Goal: Transaction & Acquisition: Obtain resource

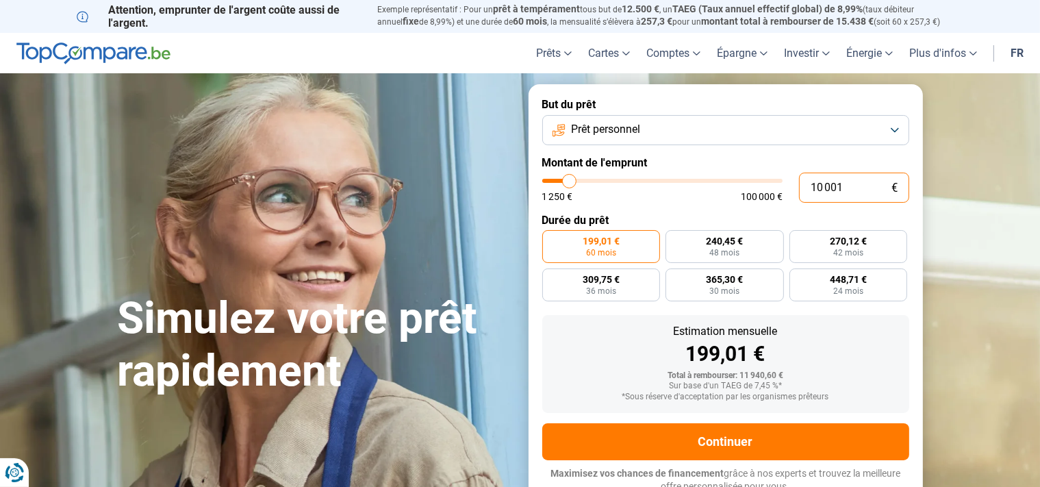
drag, startPoint x: 869, startPoint y: 187, endPoint x: 743, endPoint y: 183, distance: 125.3
click at [799, 183] on input "10 001" at bounding box center [854, 187] width 110 height 30
type input "5"
type input "1250"
type input "50"
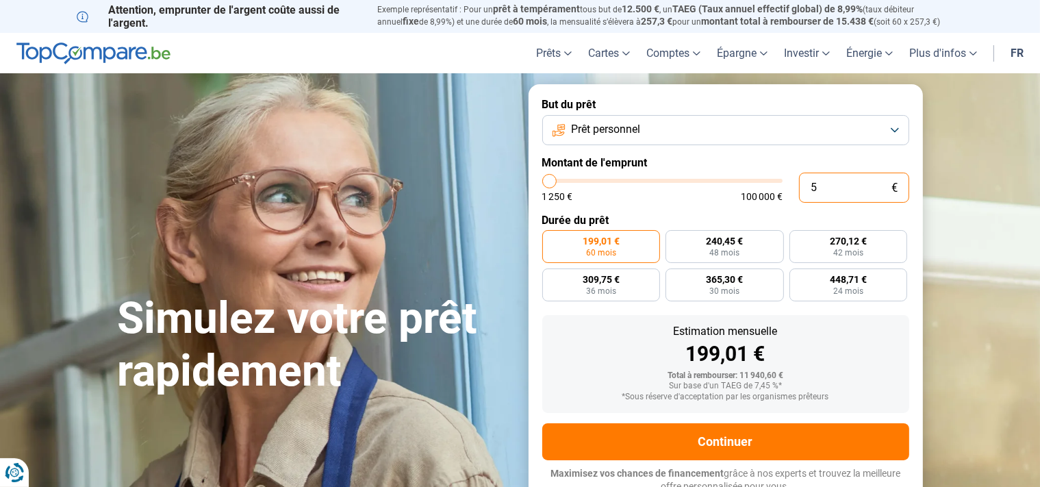
type input "1250"
type input "500"
type input "1250"
type input "5 000"
type input "5000"
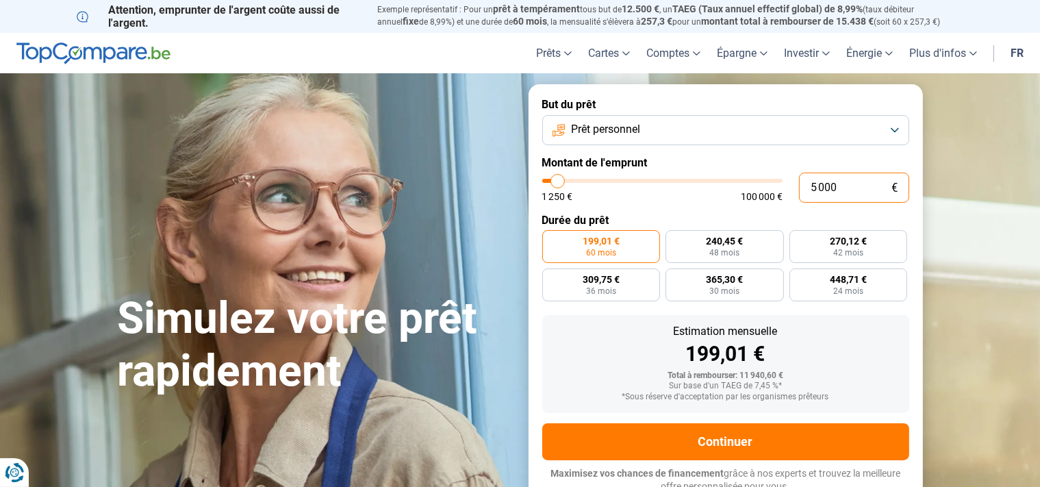
click at [864, 188] on input "5 000" at bounding box center [854, 187] width 110 height 30
radio input "true"
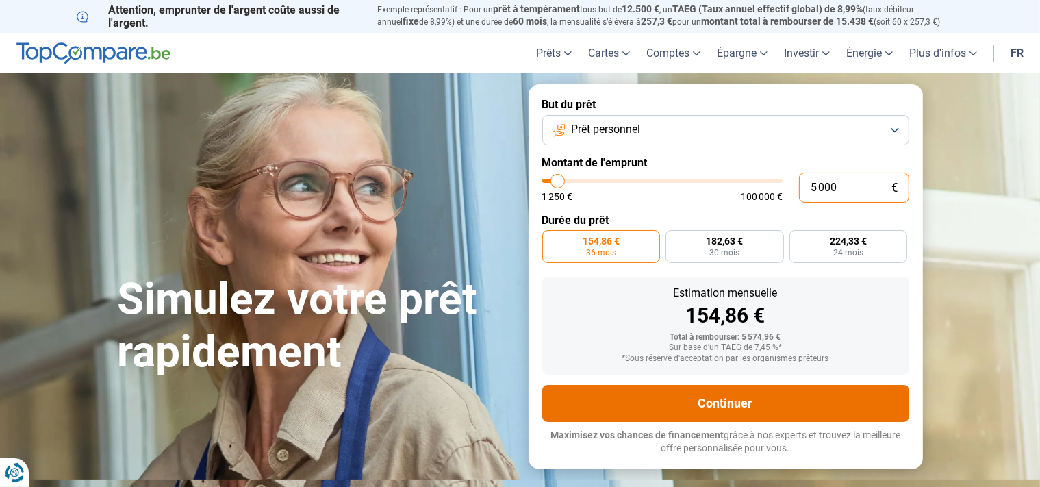
type input "5 000"
click at [755, 409] on button "Continuer" at bounding box center [725, 403] width 367 height 37
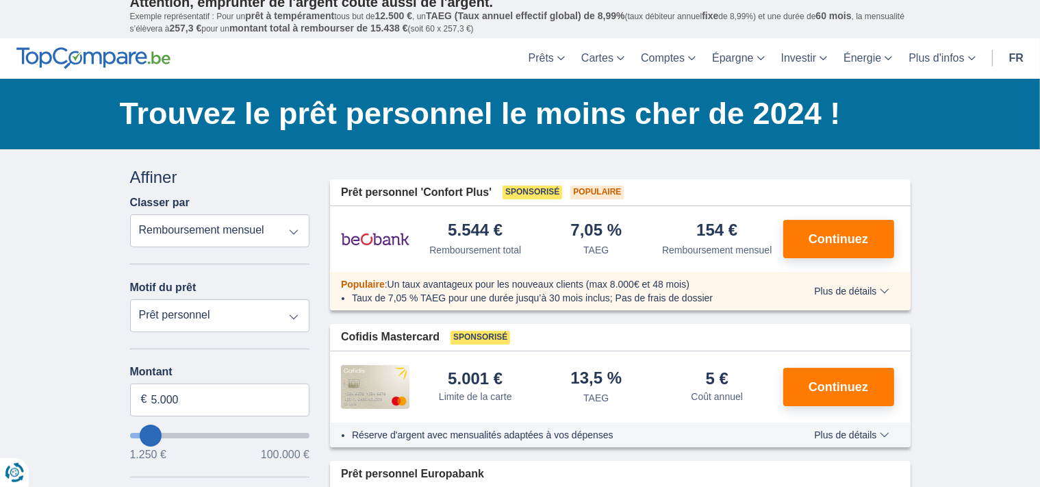
scroll to position [72, 0]
